Goal: Navigation & Orientation: Understand site structure

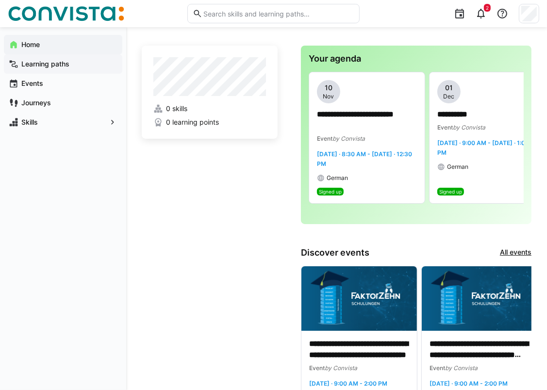
click at [79, 61] on span "Learning paths" at bounding box center [68, 64] width 97 height 10
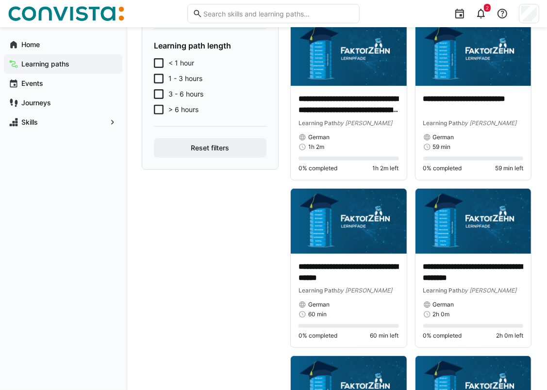
scroll to position [150, 0]
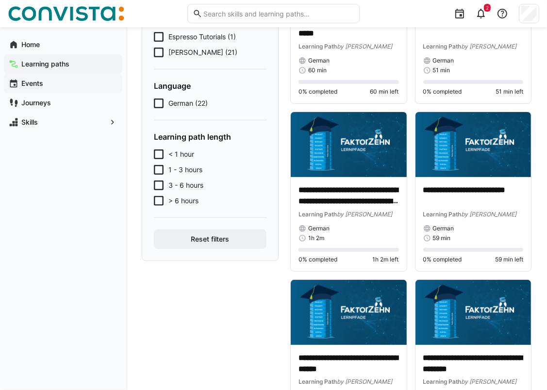
click at [45, 84] on span "Events" at bounding box center [68, 84] width 97 height 10
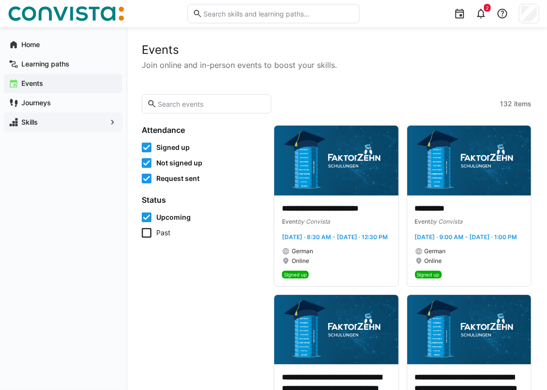
click at [51, 126] on span "Skills" at bounding box center [63, 122] width 86 height 10
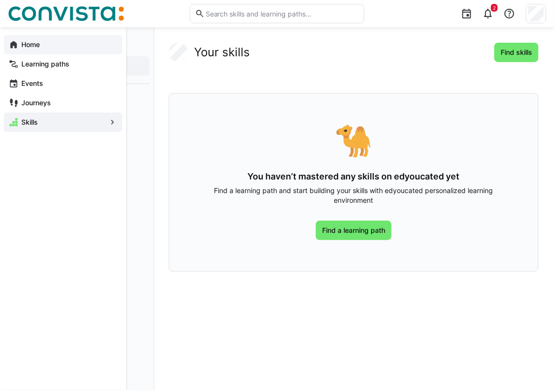
click at [44, 47] on span "Home" at bounding box center [68, 45] width 97 height 10
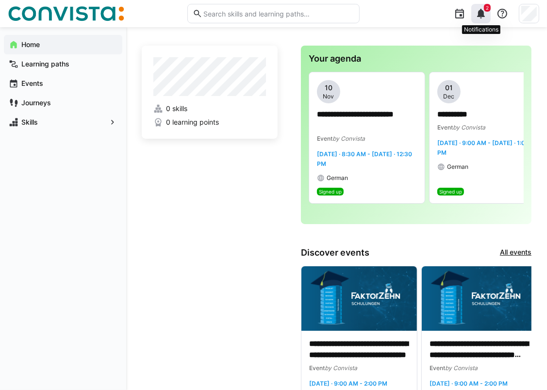
click at [486, 10] on span "2" at bounding box center [486, 8] width 3 height 6
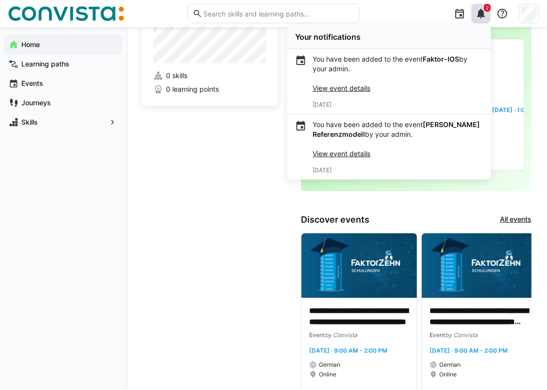
scroll to position [48, 0]
